Goal: Task Accomplishment & Management: Manage account settings

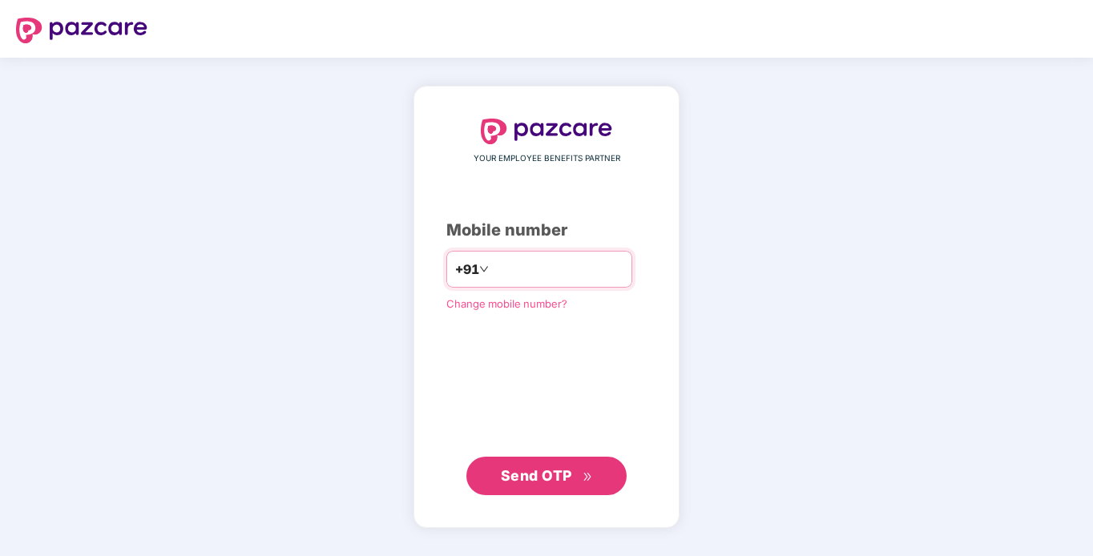
type input "**********"
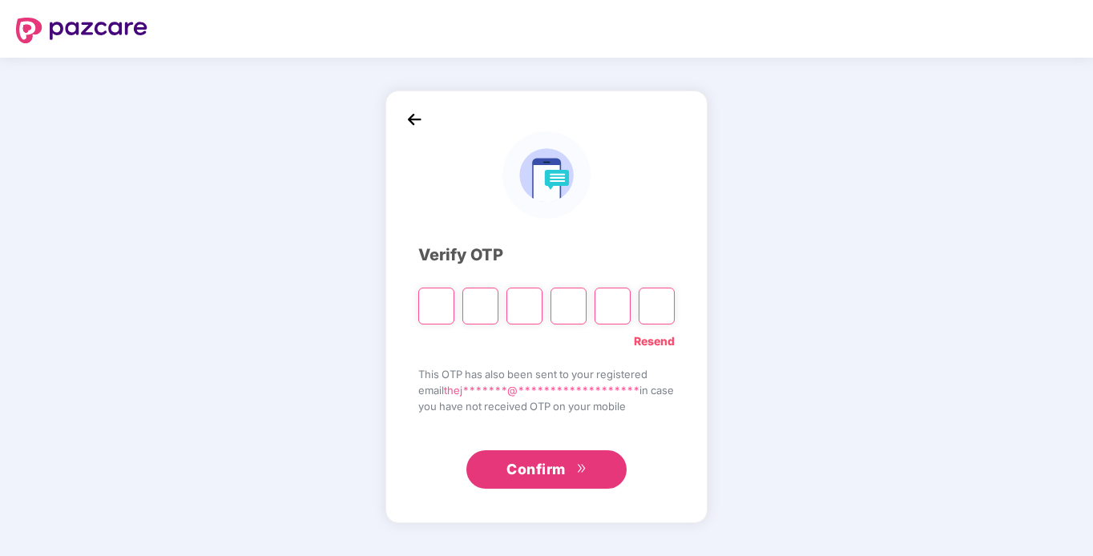
type input "*"
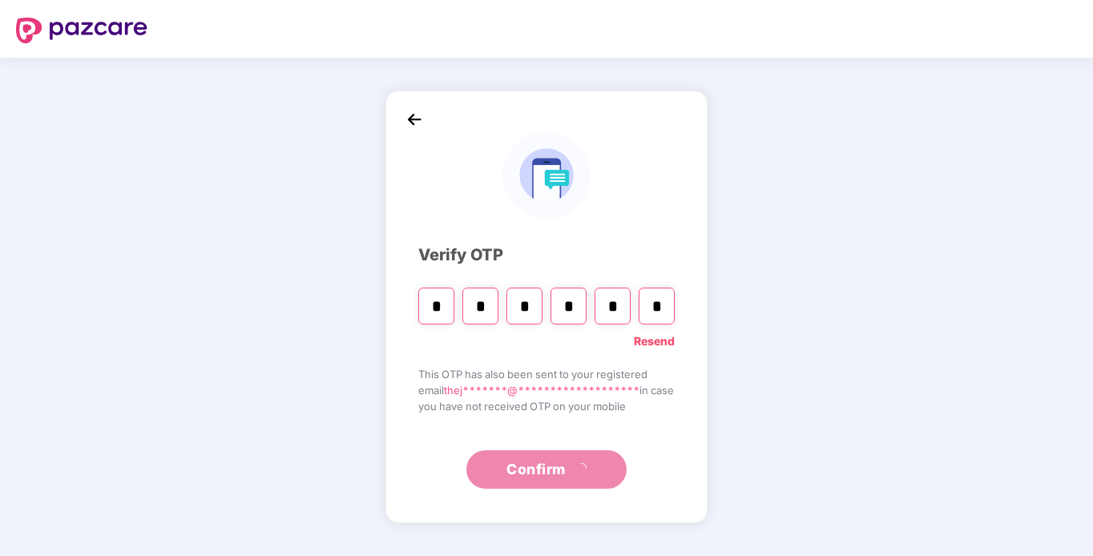
type input "*"
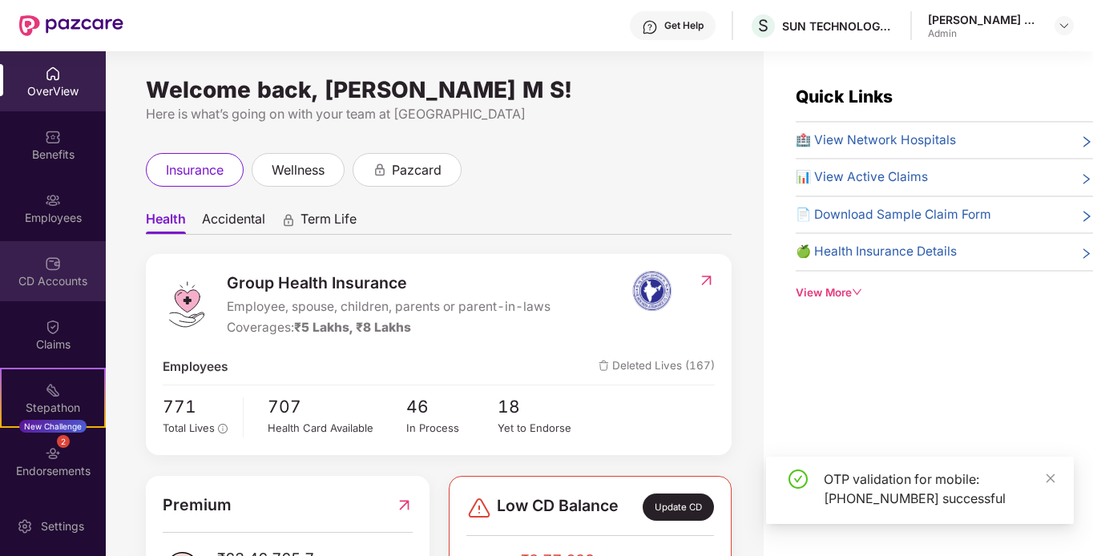
click at [35, 280] on div "CD Accounts" at bounding box center [53, 281] width 106 height 16
